Goal: Task Accomplishment & Management: Manage account settings

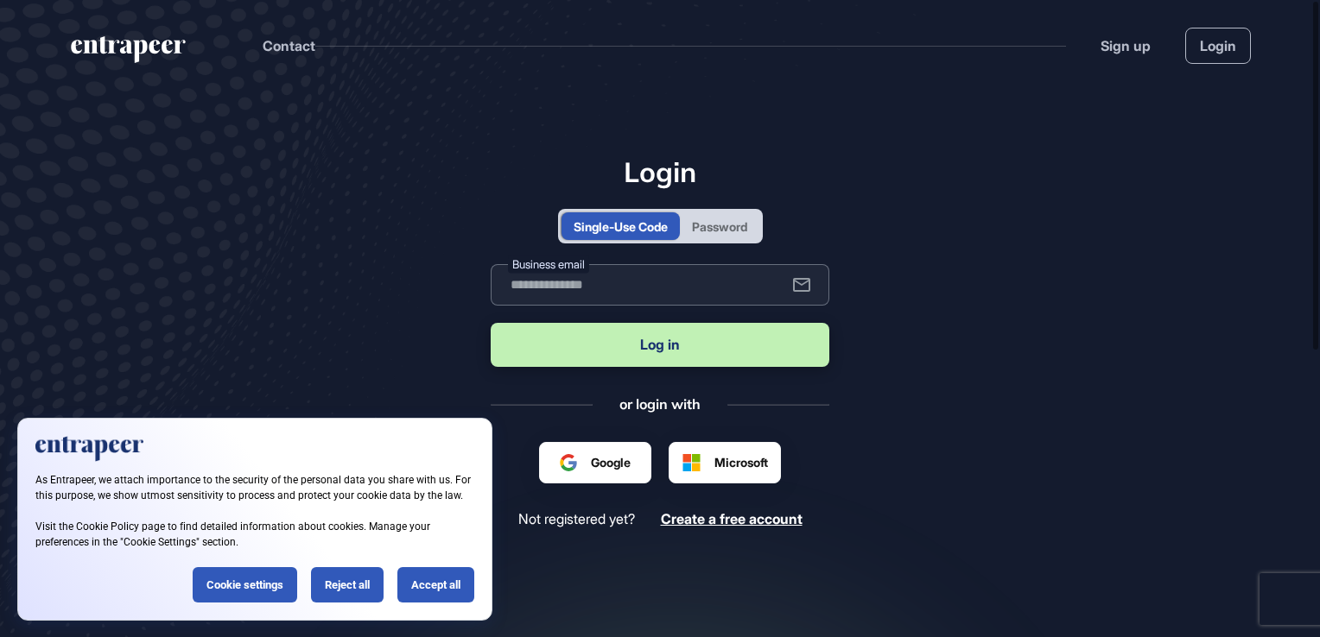
click at [622, 293] on input "text" at bounding box center [660, 284] width 339 height 41
type input "**********"
click at [701, 348] on button "Log in" at bounding box center [660, 345] width 339 height 44
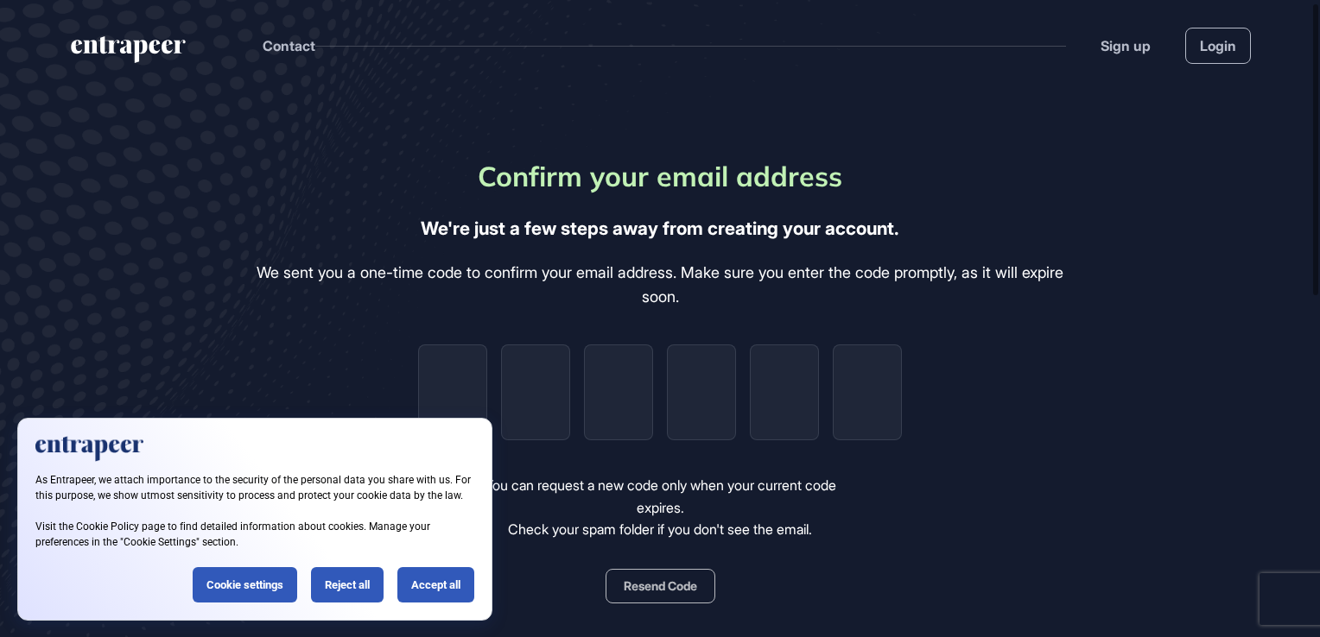
scroll to position [86, 0]
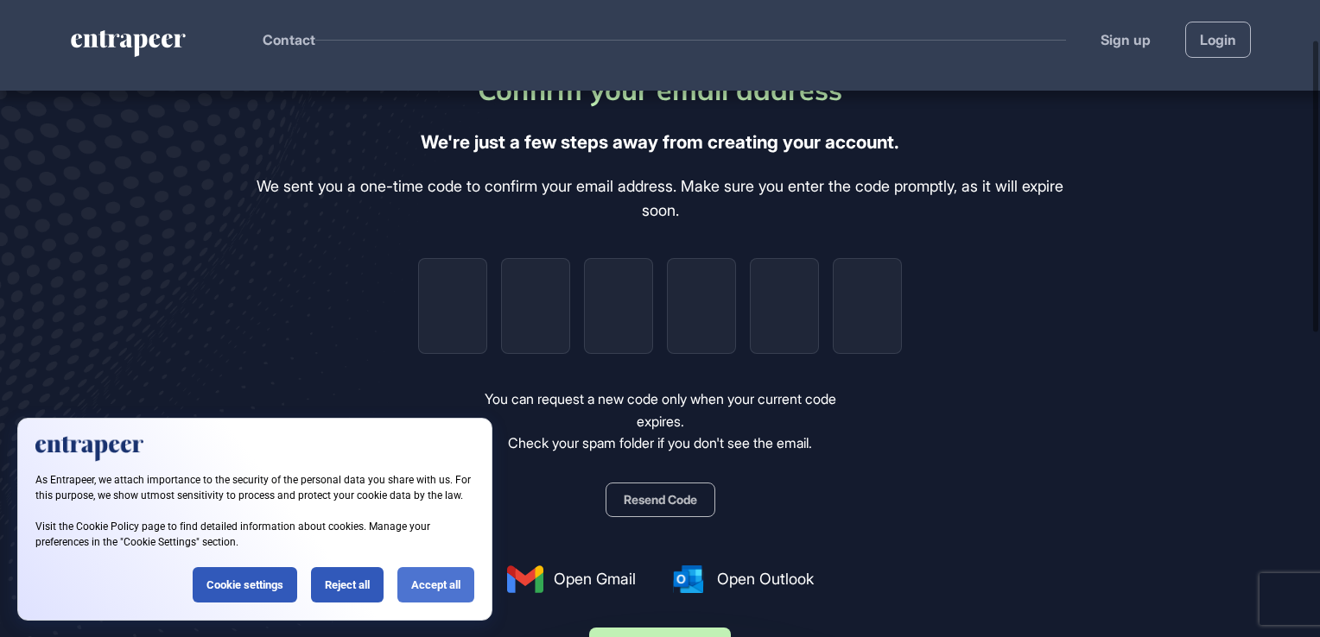
click at [434, 574] on div "Accept all" at bounding box center [435, 585] width 77 height 35
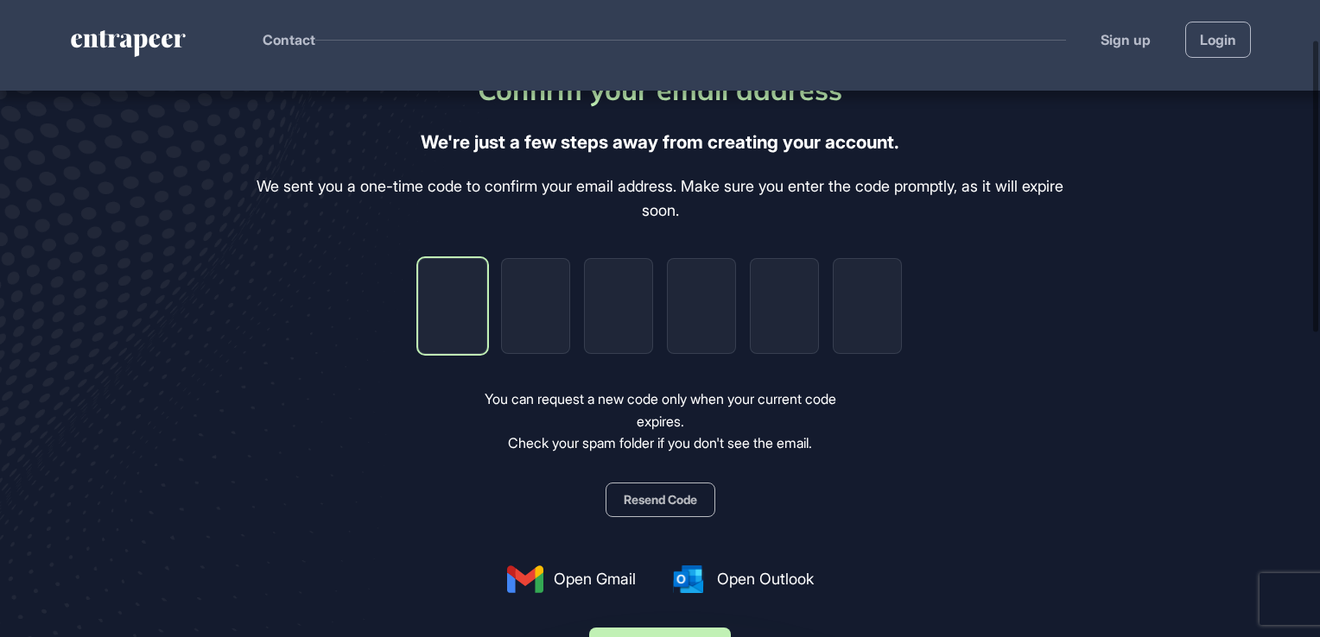
click at [451, 319] on input "tel" at bounding box center [452, 306] width 69 height 96
paste input "*"
type input "*"
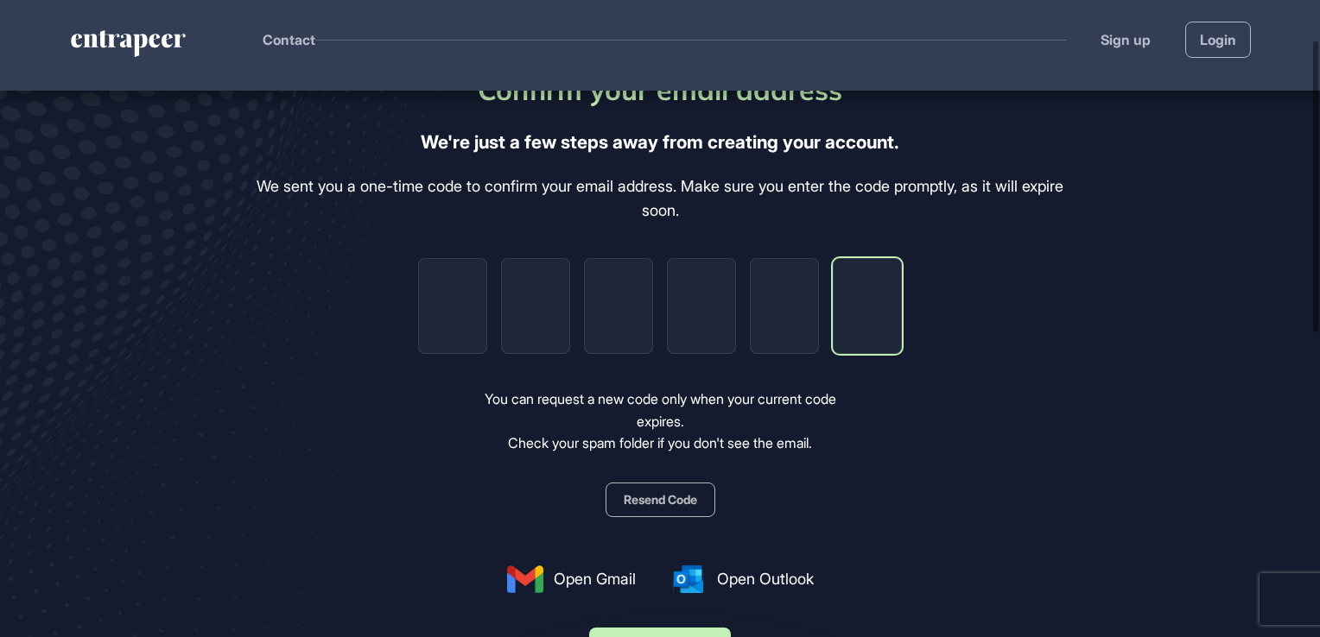
type input "*"
